Goal: Task Accomplishment & Management: Use online tool/utility

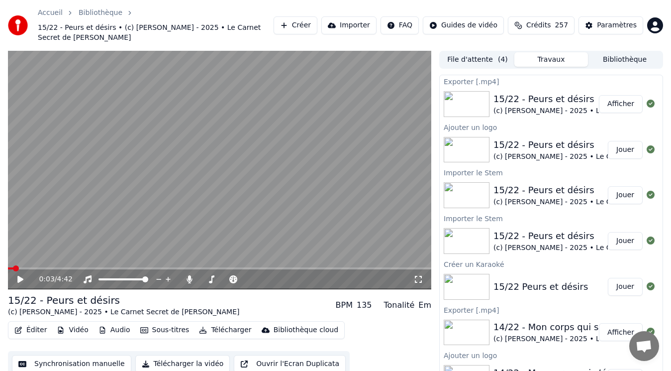
click at [318, 18] on button "Créer" at bounding box center [296, 25] width 44 height 18
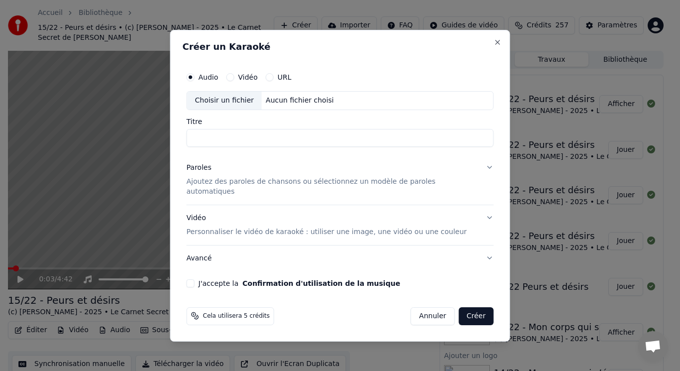
click at [226, 186] on p "Ajoutez des paroles de chansons ou sélectionnez un modèle de paroles automatiqu…" at bounding box center [332, 187] width 291 height 20
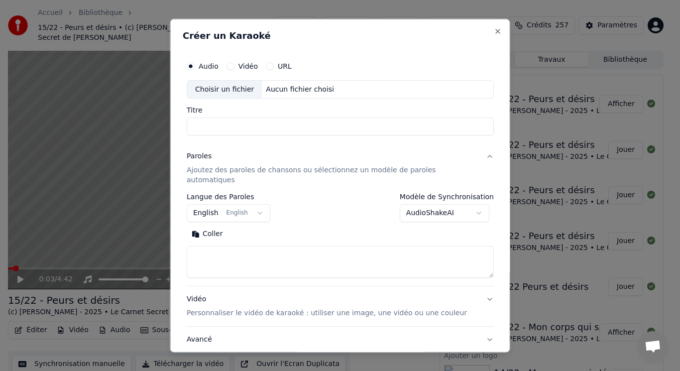
click at [233, 204] on button "English English" at bounding box center [229, 213] width 84 height 18
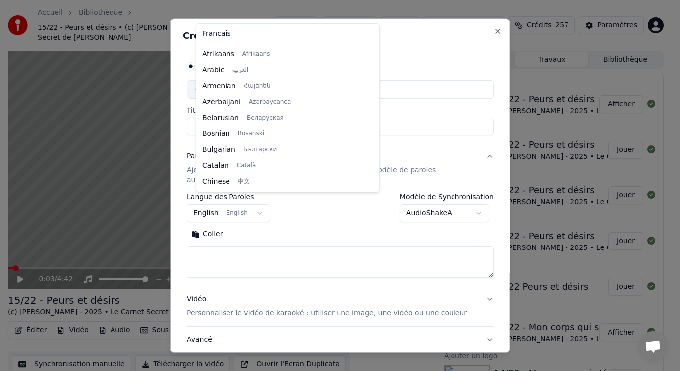
scroll to position [80, 0]
select select "**"
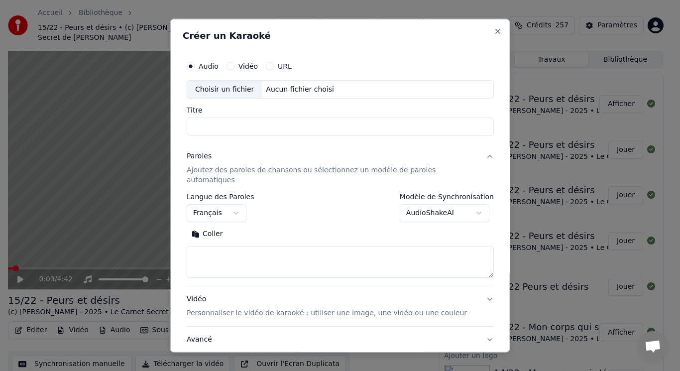
click at [218, 226] on button "Coller" at bounding box center [207, 234] width 41 height 16
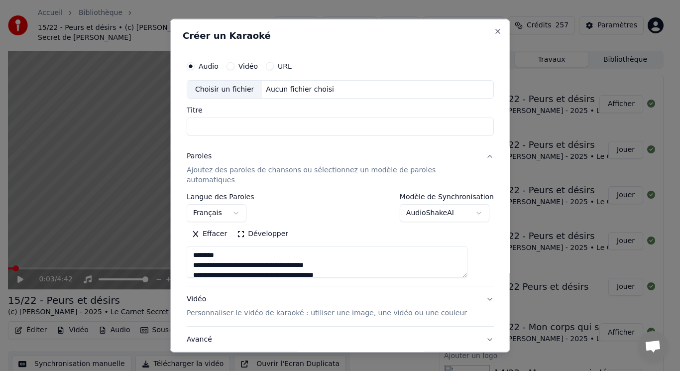
click at [277, 226] on button "Développer" at bounding box center [262, 234] width 61 height 16
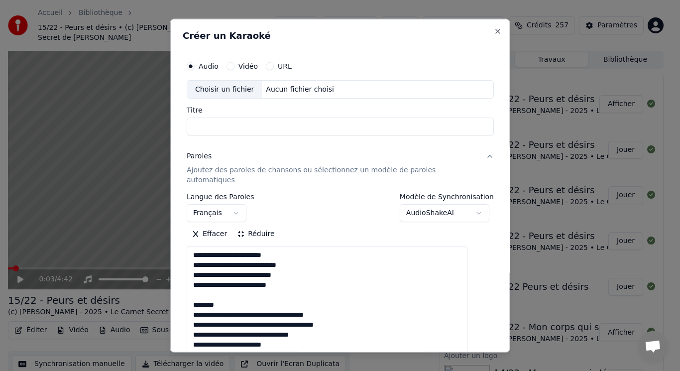
drag, startPoint x: 202, startPoint y: 283, endPoint x: 250, endPoint y: 295, distance: 49.3
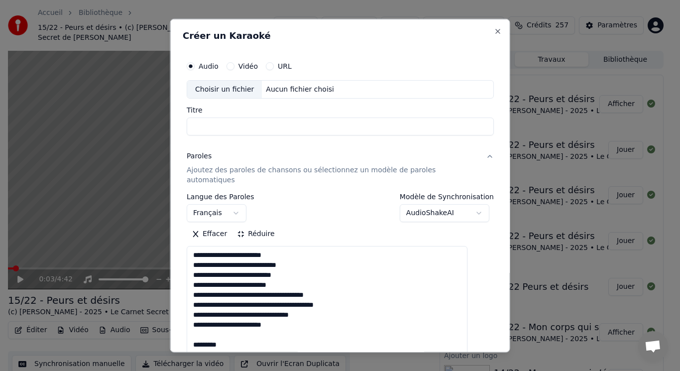
drag, startPoint x: 203, startPoint y: 322, endPoint x: 238, endPoint y: 335, distance: 38.1
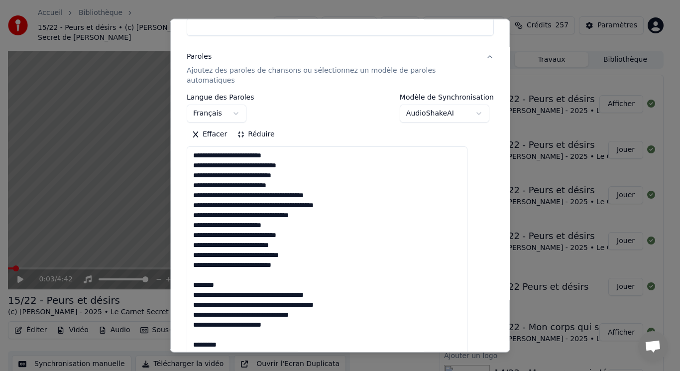
scroll to position [149, 0]
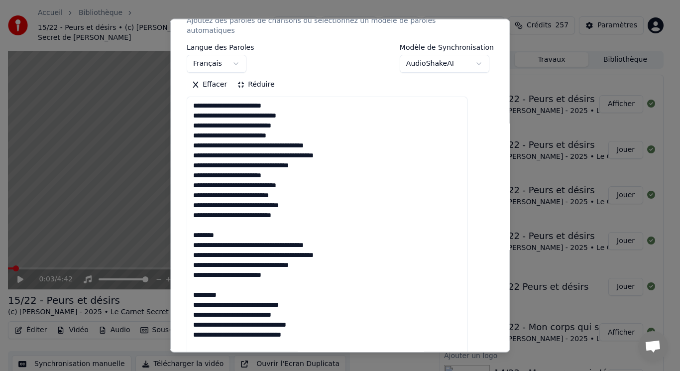
drag, startPoint x: 203, startPoint y: 214, endPoint x: 237, endPoint y: 226, distance: 36.4
click at [237, 226] on textarea at bounding box center [327, 344] width 281 height 495
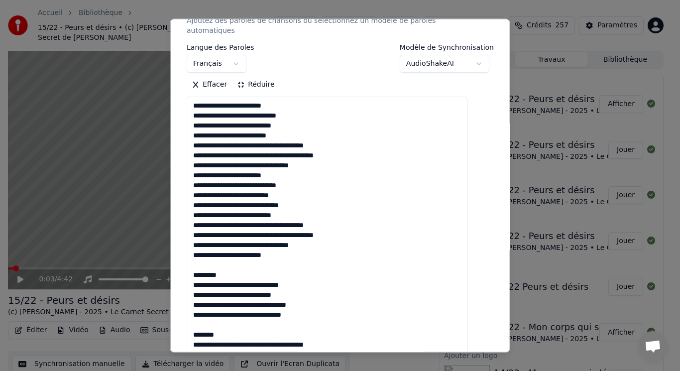
drag, startPoint x: 207, startPoint y: 256, endPoint x: 247, endPoint y: 263, distance: 40.9
click at [247, 263] on textarea at bounding box center [327, 344] width 281 height 495
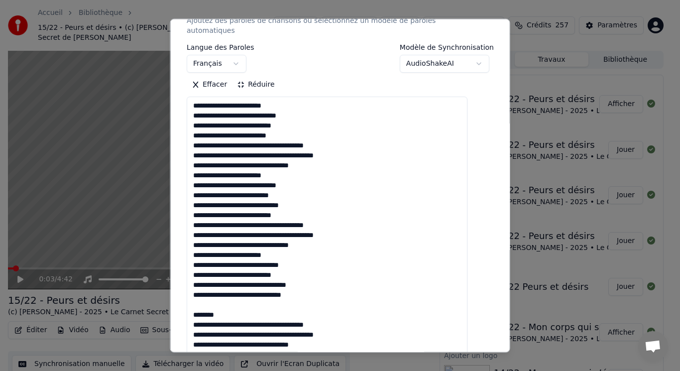
drag, startPoint x: 200, startPoint y: 297, endPoint x: 244, endPoint y: 305, distance: 45.6
click at [244, 305] on textarea at bounding box center [327, 344] width 281 height 495
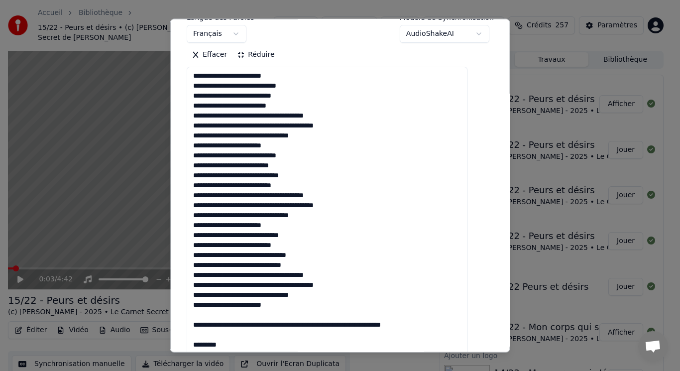
scroll to position [193, 0]
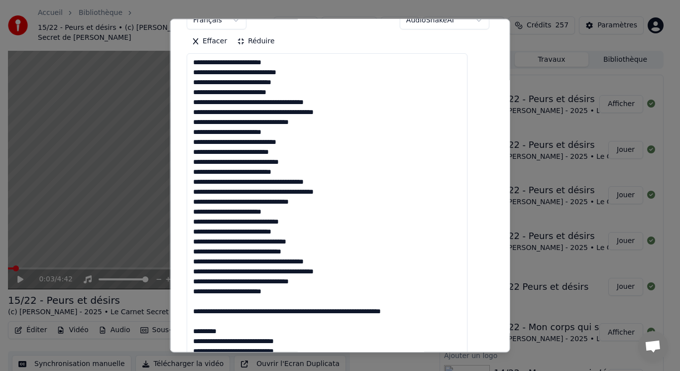
drag, startPoint x: 202, startPoint y: 332, endPoint x: 264, endPoint y: 323, distance: 62.4
click at [264, 323] on textarea at bounding box center [327, 300] width 281 height 495
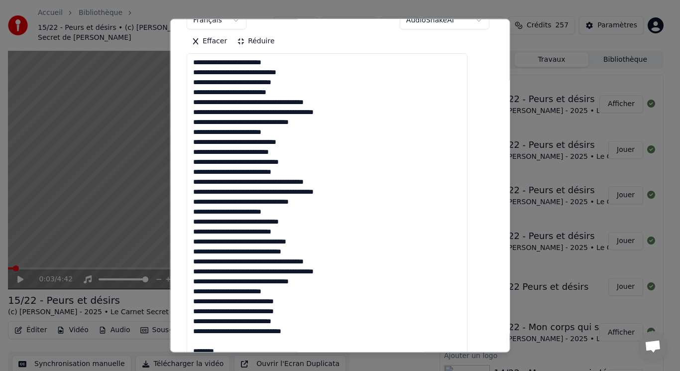
drag, startPoint x: 205, startPoint y: 330, endPoint x: 246, endPoint y: 342, distance: 43.8
click at [246, 342] on textarea at bounding box center [327, 300] width 281 height 495
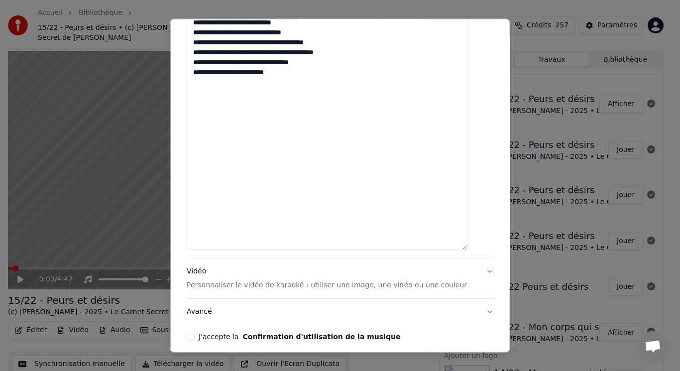
scroll to position [524, 0]
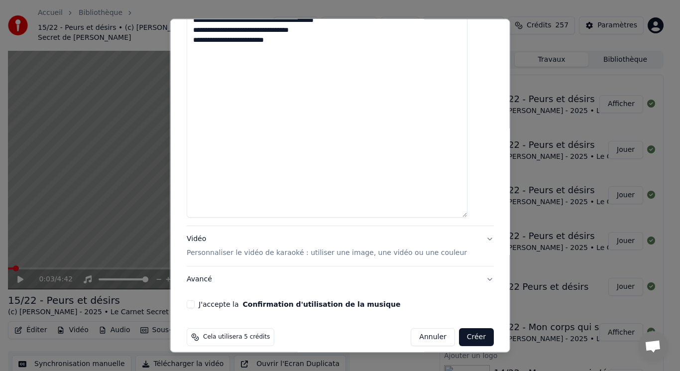
type textarea "**********"
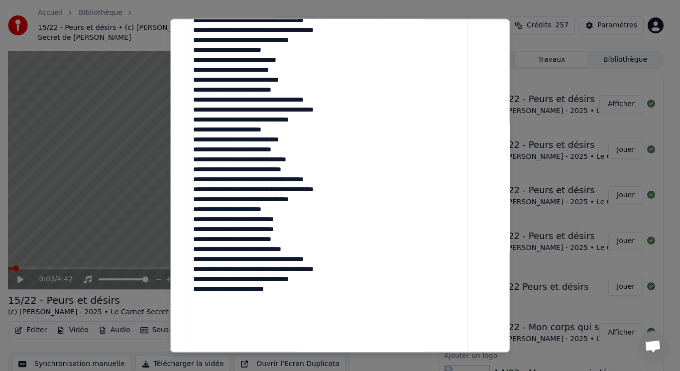
scroll to position [0, 0]
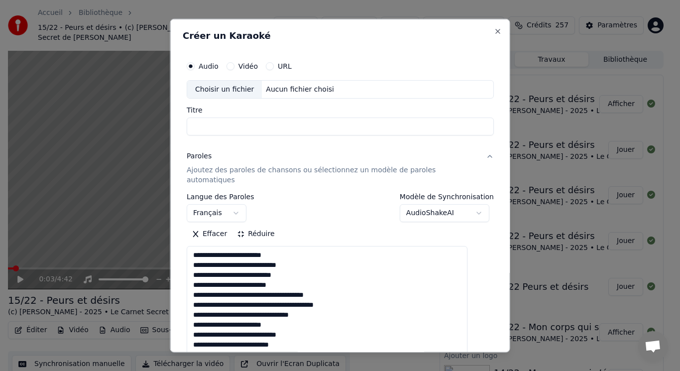
click at [215, 91] on div "Choisir un fichier" at bounding box center [224, 89] width 75 height 18
click at [210, 130] on input "**********" at bounding box center [340, 126] width 307 height 18
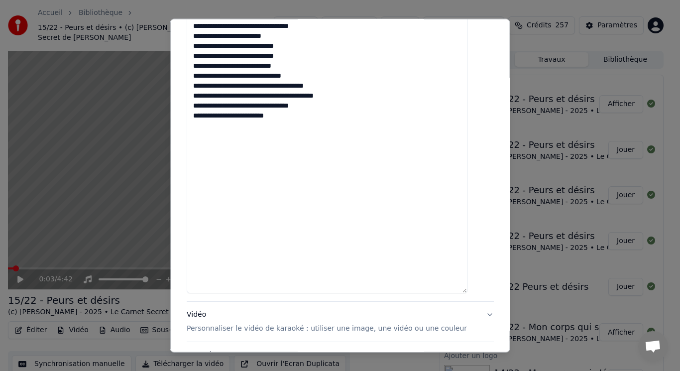
scroll to position [524, 0]
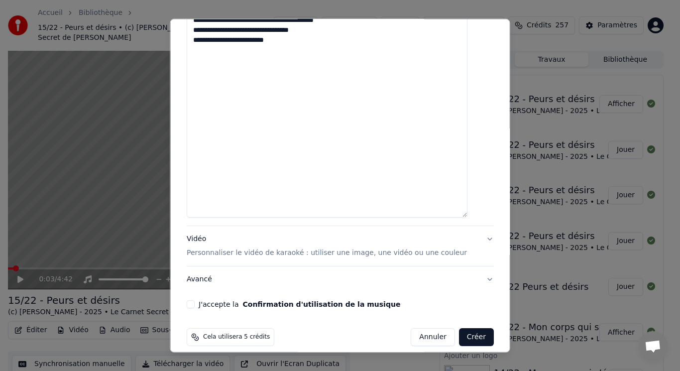
type input "**********"
click at [228, 248] on p "Personnaliser le vidéo de karaoké : utiliser une image, une vidéo ou une couleur" at bounding box center [327, 253] width 280 height 10
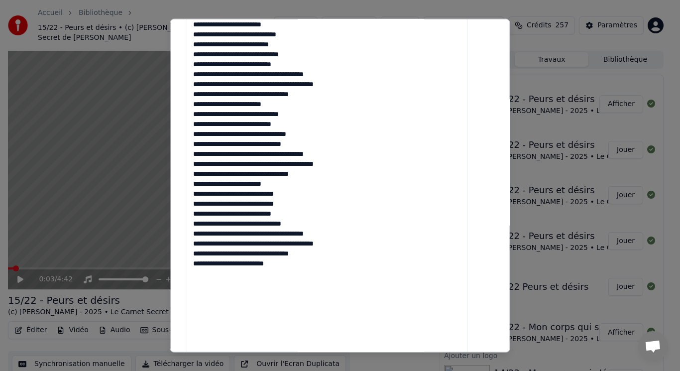
scroll to position [169, 0]
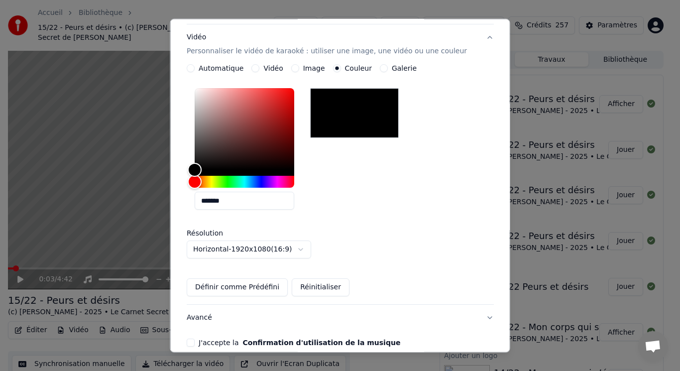
click at [315, 65] on label "Image" at bounding box center [314, 68] width 22 height 7
click at [299, 64] on button "Image" at bounding box center [295, 68] width 8 height 8
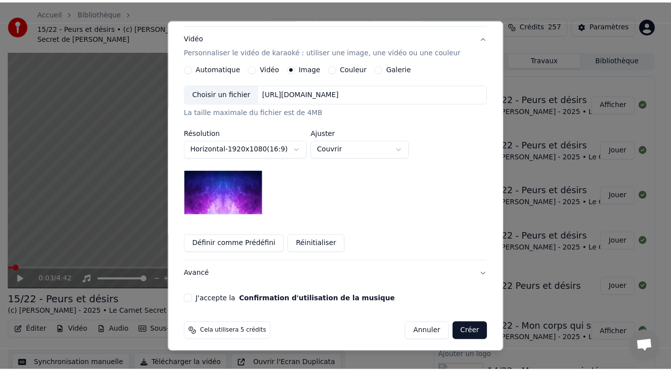
scroll to position [164, 0]
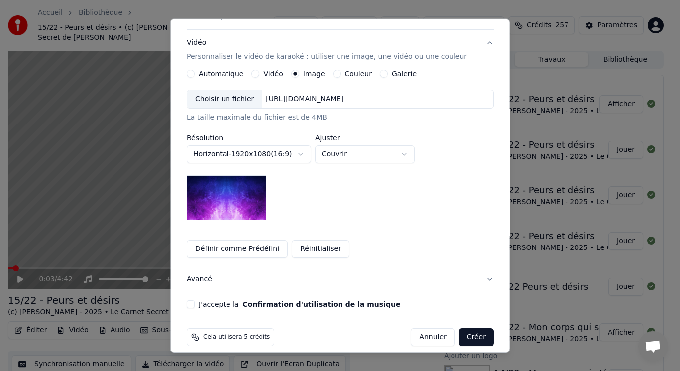
click at [245, 93] on div "Choisir un fichier" at bounding box center [224, 99] width 75 height 18
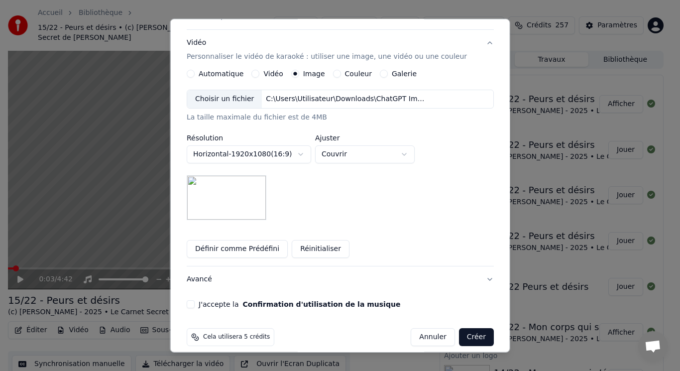
click at [363, 146] on button "Couvrir" at bounding box center [365, 154] width 100 height 18
select select "****"
click at [195, 300] on button "J'accepte la Confirmation d'utilisation de la musique" at bounding box center [191, 304] width 8 height 8
click at [458, 328] on button "Créer" at bounding box center [475, 337] width 35 height 18
